Goal: Find specific page/section: Find specific page/section

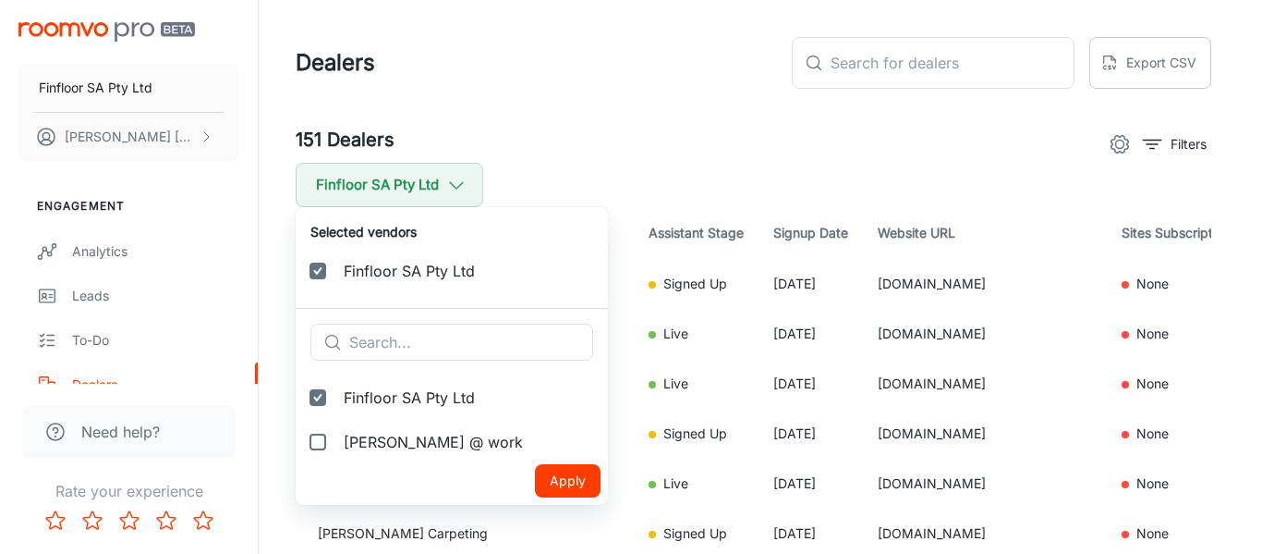
click at [613, 109] on div at bounding box center [631, 277] width 1262 height 554
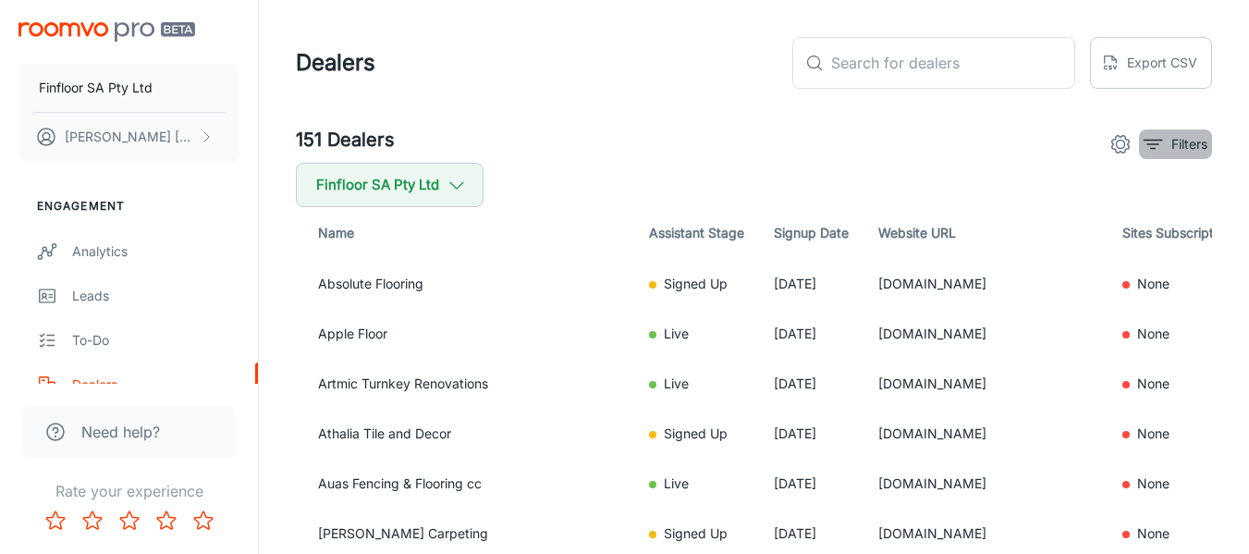
click at [1181, 152] on p "Filters" at bounding box center [1189, 144] width 36 height 20
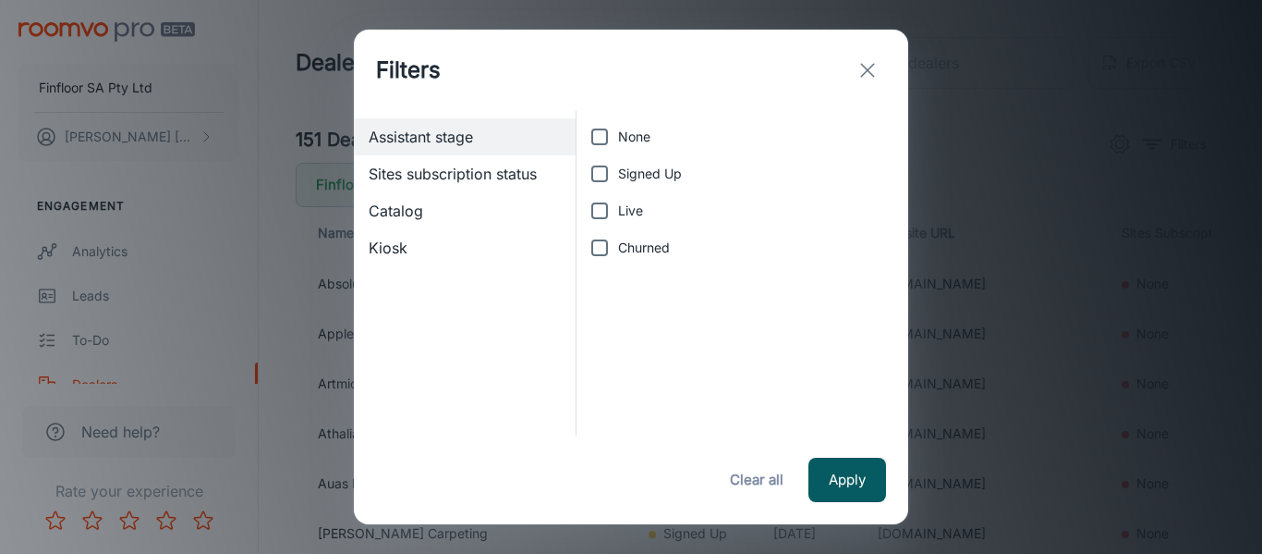
click at [652, 216] on label "Live" at bounding box center [737, 210] width 312 height 37
click at [618, 216] on input "Live" at bounding box center [599, 210] width 37 height 37
checkbox input "true"
click at [842, 460] on button "Apply" at bounding box center [848, 479] width 78 height 44
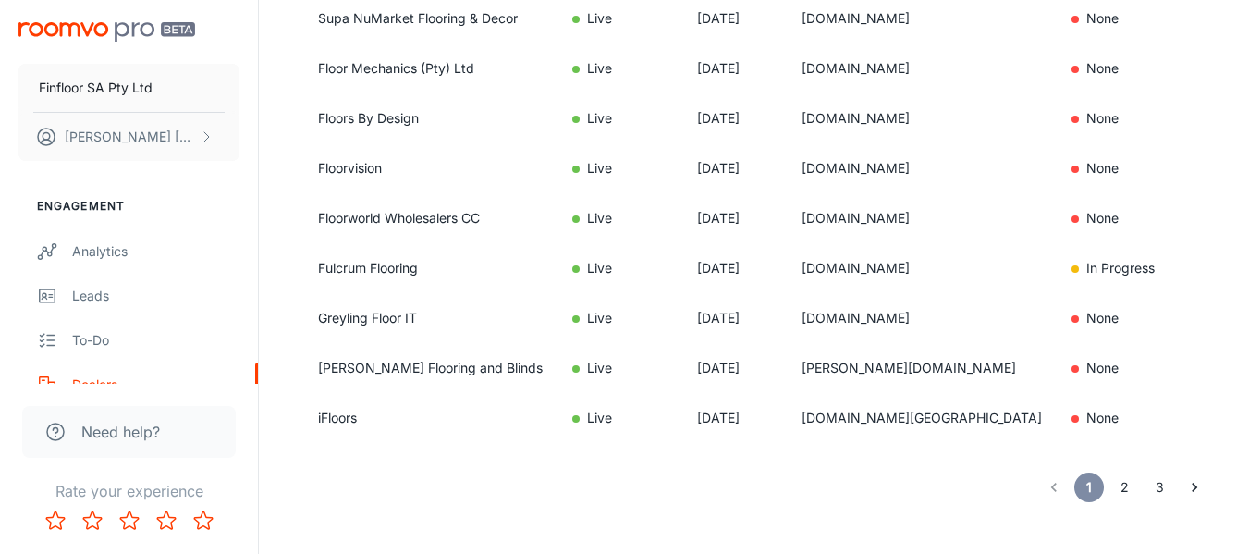
scroll to position [1479, 0]
